Goal: Check status: Check status

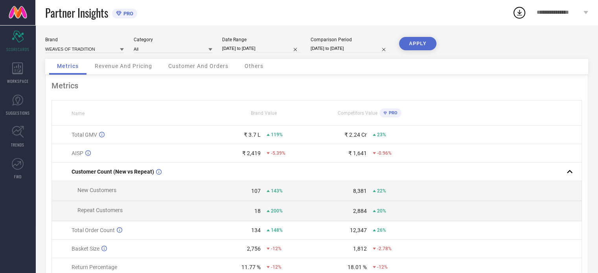
click at [260, 55] on div "Brand WEAVES OF TRADITION Category All Date Range [DATE] to [DATE] Comparison P…" at bounding box center [316, 48] width 543 height 22
click at [260, 52] on input "[DATE] to [DATE]" at bounding box center [261, 48] width 79 height 8
select select "6"
select select "2025"
select select "7"
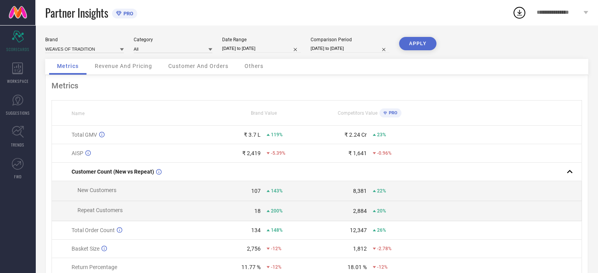
select select "2025"
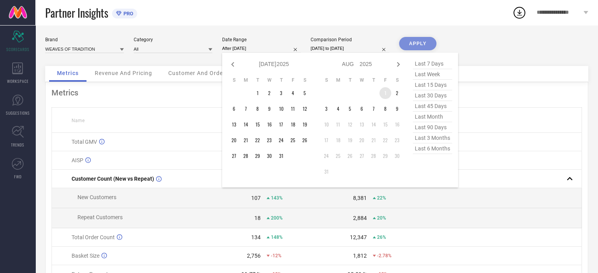
click at [381, 92] on td "1" at bounding box center [386, 93] width 12 height 12
type input "[DATE] to [DATE]"
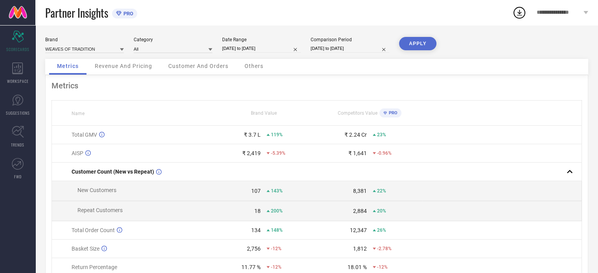
click at [416, 40] on button "APPLY" at bounding box center [417, 43] width 37 height 13
select select "6"
select select "2024"
select select "7"
select select "2024"
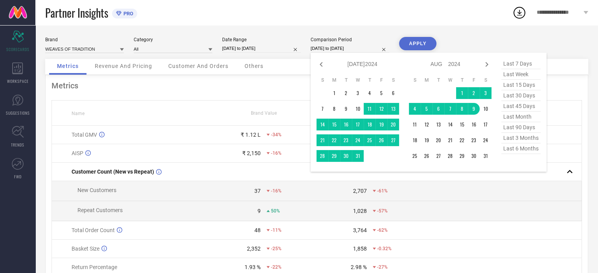
click at [326, 46] on input "[DATE] to [DATE]" at bounding box center [350, 48] width 79 height 8
click at [520, 120] on span "last month" at bounding box center [521, 117] width 39 height 11
type input "[DATE] to [DATE]"
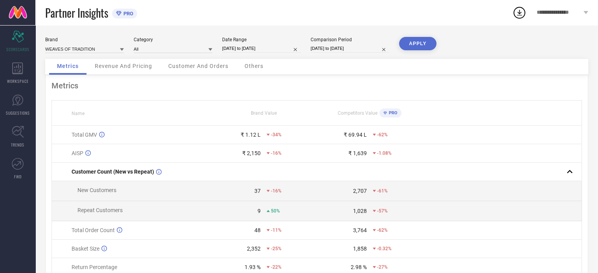
click at [416, 51] on div "APPLY" at bounding box center [417, 48] width 37 height 22
click at [417, 44] on button "APPLY" at bounding box center [417, 43] width 37 height 13
select select "6"
select select "2025"
select select "7"
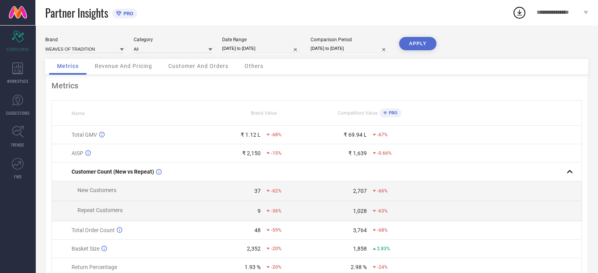
select select "2025"
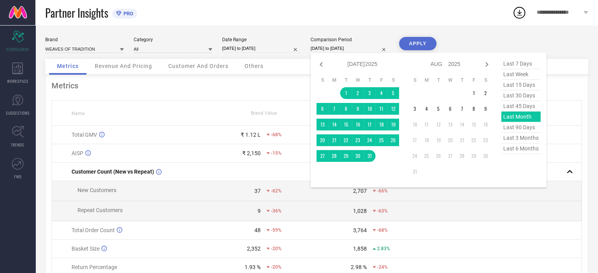
click at [327, 49] on input "[DATE] to [DATE]" at bounding box center [350, 48] width 79 height 8
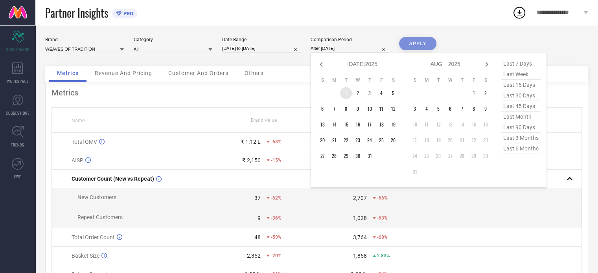
click at [348, 94] on td "1" at bounding box center [346, 93] width 12 height 12
type input "[DATE] to [DATE]"
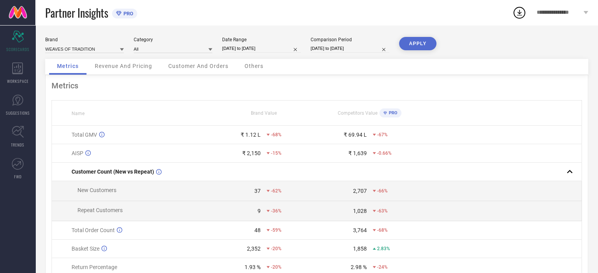
click at [424, 42] on button "APPLY" at bounding box center [417, 43] width 37 height 13
